Goal: Task Accomplishment & Management: Manage account settings

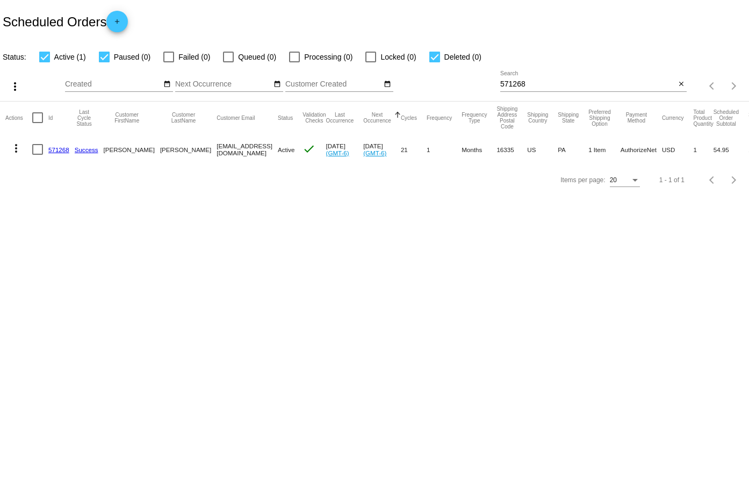
click at [529, 76] on div "571268 Search" at bounding box center [587, 81] width 175 height 21
click at [528, 80] on input "571268" at bounding box center [587, 84] width 175 height 9
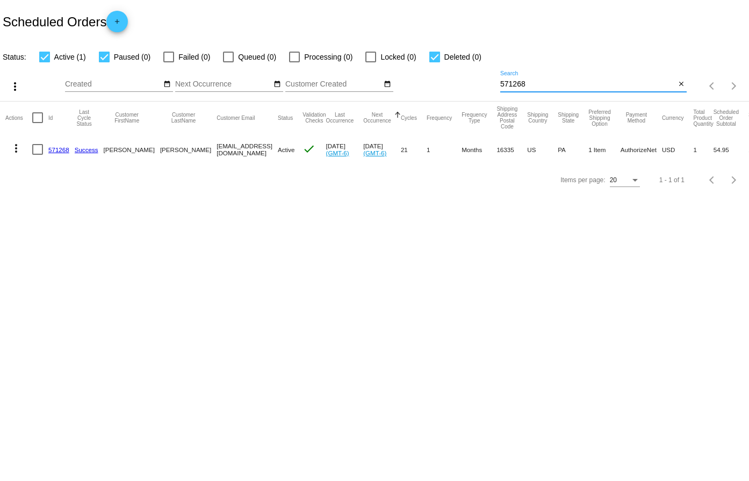
paste input "950687"
type input "950687"
click at [54, 146] on link "950687" at bounding box center [58, 149] width 21 height 7
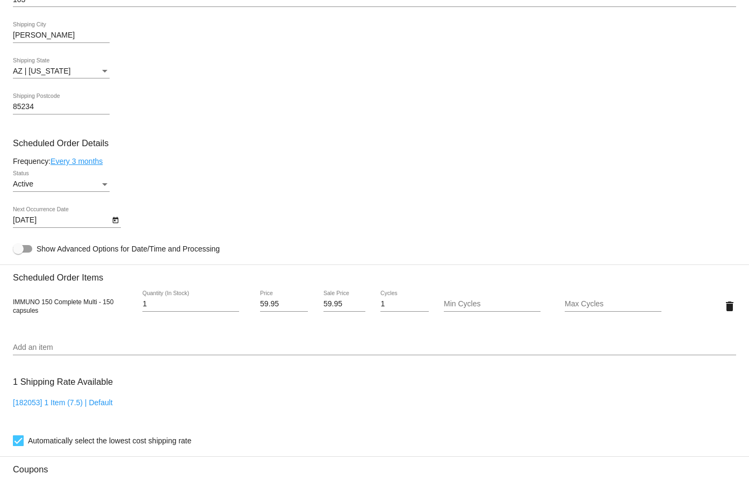
scroll to position [483, 0]
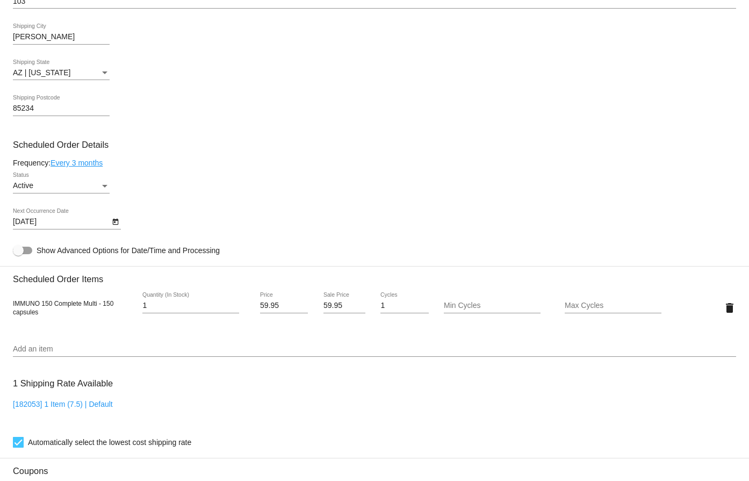
click at [88, 160] on link "Every 3 months" at bounding box center [77, 163] width 52 height 9
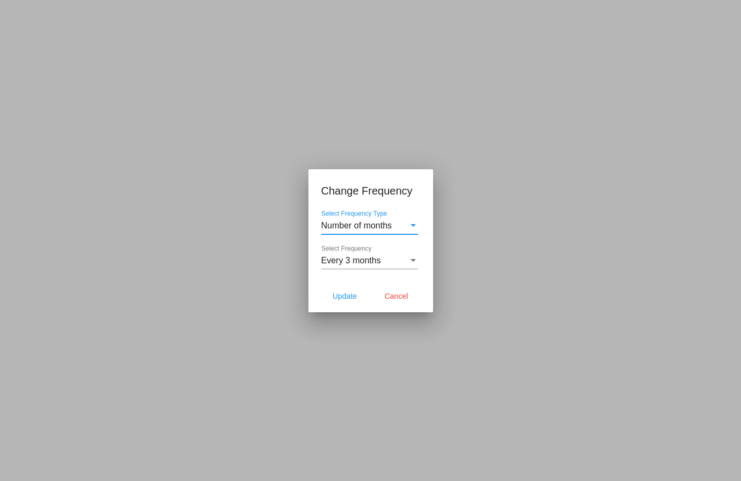
click at [352, 256] on span "Every 3 months" at bounding box center [351, 260] width 60 height 9
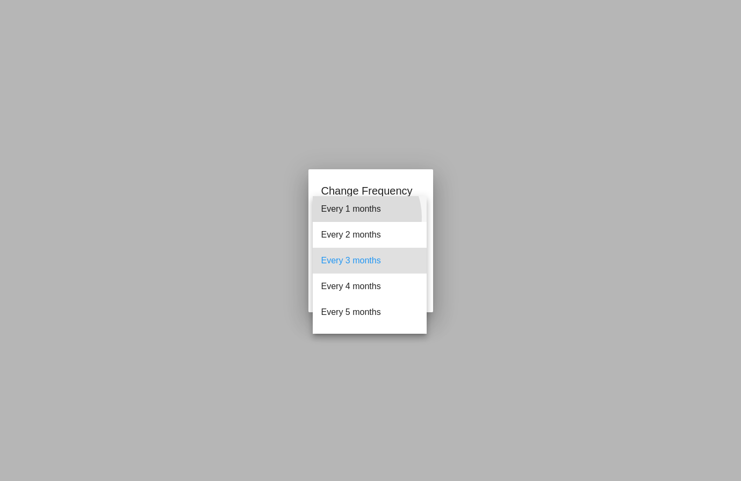
click at [353, 217] on span "Every 1 months" at bounding box center [369, 209] width 97 height 26
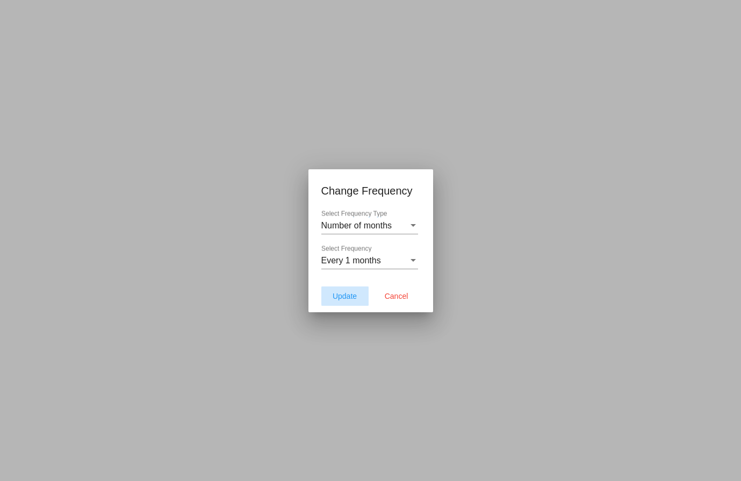
click at [345, 292] on span "Update" at bounding box center [345, 296] width 24 height 9
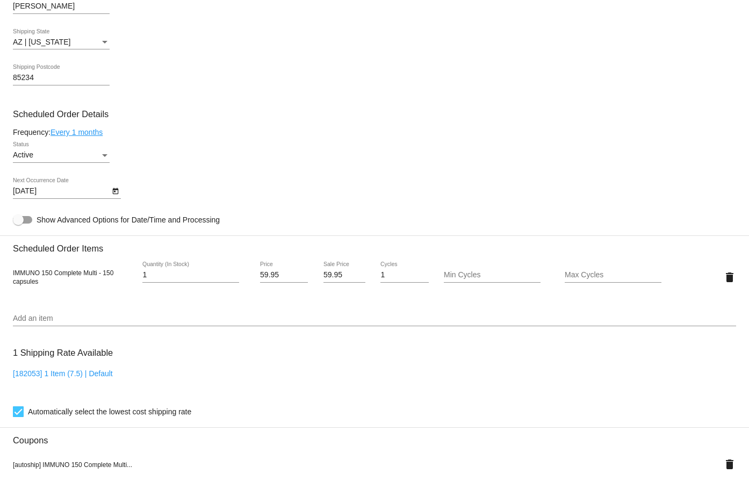
scroll to position [537, 0]
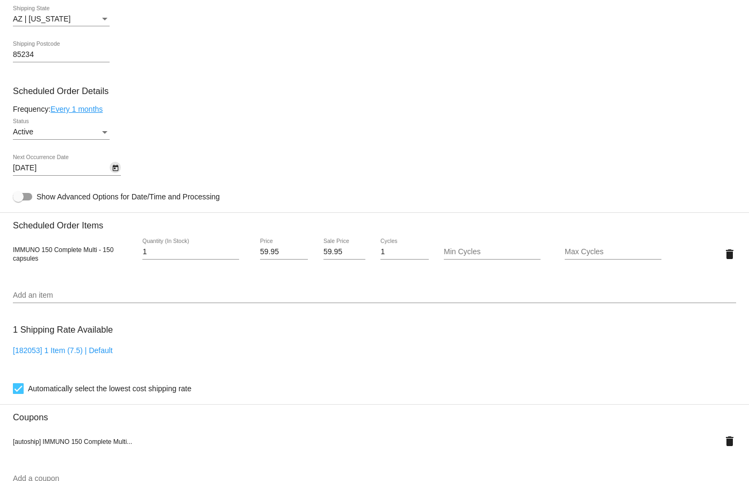
click at [118, 166] on icon "Open calendar" at bounding box center [116, 168] width 8 height 13
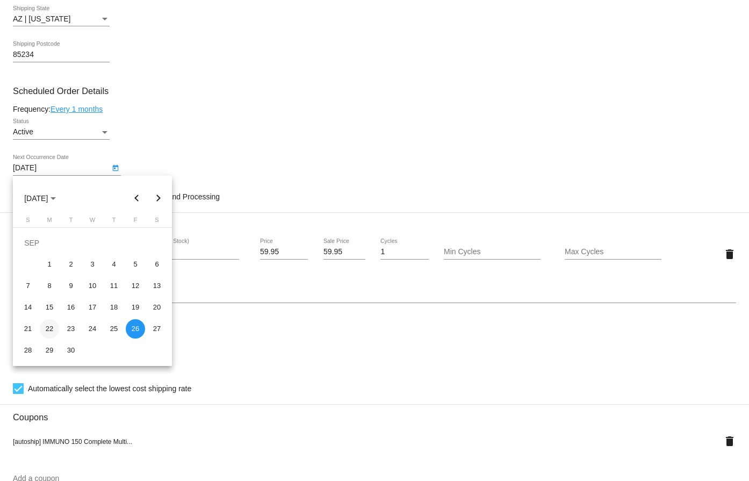
click at [46, 328] on div "22" at bounding box center [49, 328] width 19 height 19
type input "[DATE]"
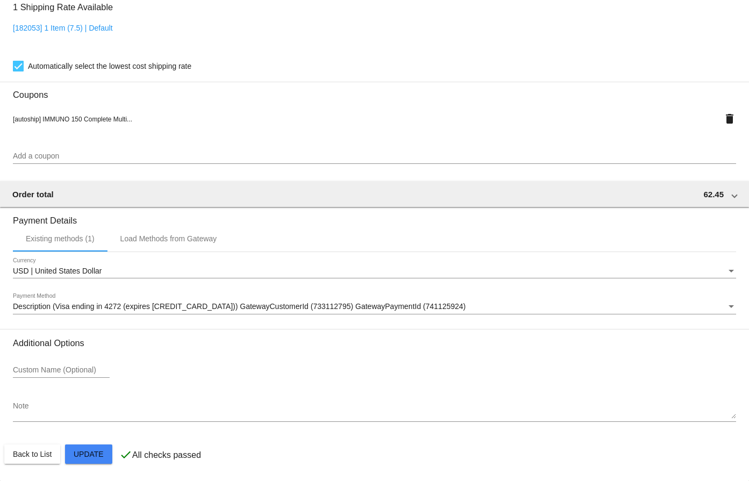
scroll to position [860, 0]
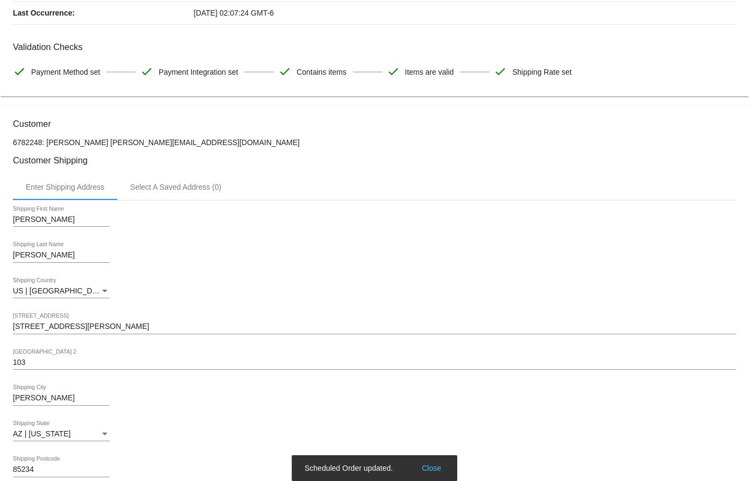
scroll to position [0, 0]
